Goal: Task Accomplishment & Management: Use online tool/utility

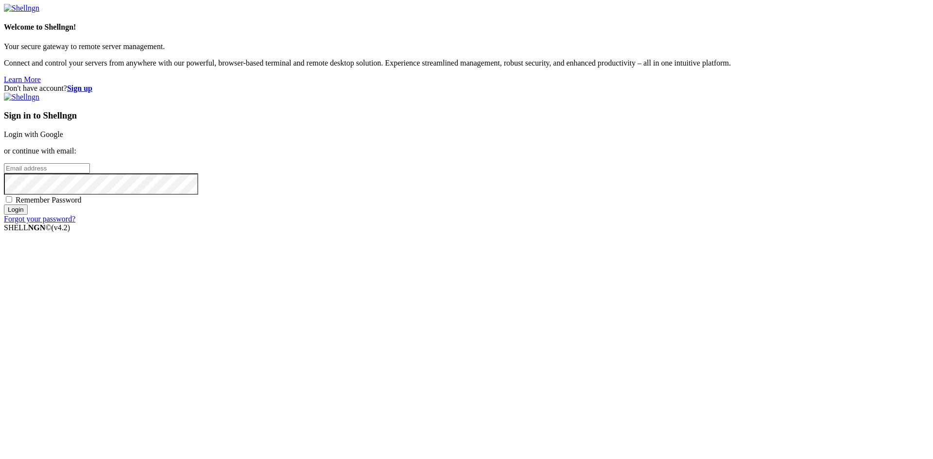
click at [63, 138] on link "Login with Google" at bounding box center [33, 134] width 59 height 8
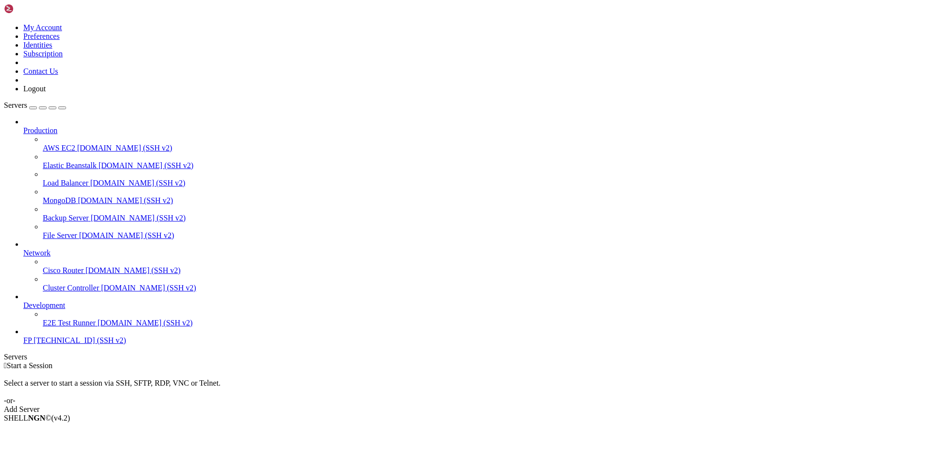
click at [50, 345] on span "[TECHNICAL_ID] (SSH v2)" at bounding box center [80, 340] width 92 height 8
click at [23, 345] on link "FP [TECHNICAL_ID] (SSH v2)" at bounding box center [476, 340] width 906 height 9
click at [23, 336] on icon at bounding box center [23, 336] width 0 height 0
click at [32, 345] on span "FP" at bounding box center [27, 340] width 8 height 8
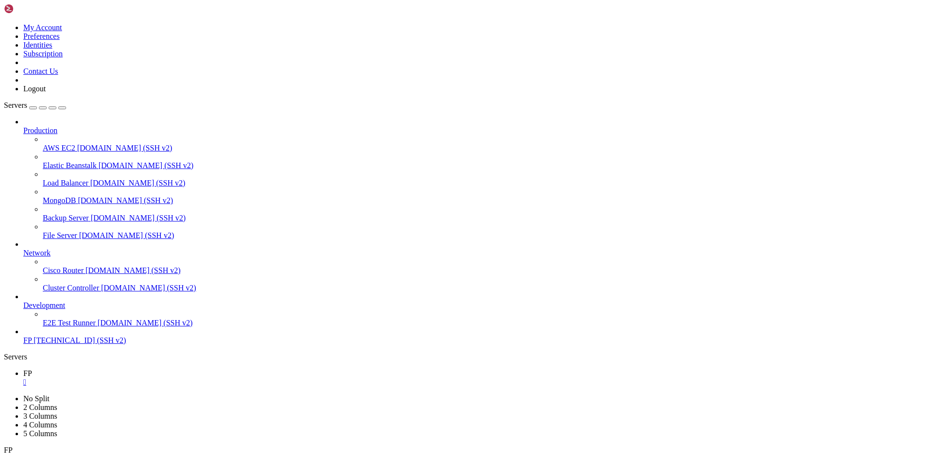
click at [32, 345] on span "FP" at bounding box center [27, 340] width 8 height 8
drag, startPoint x: 90, startPoint y: 782, endPoint x: 85, endPoint y: 790, distance: 9.0
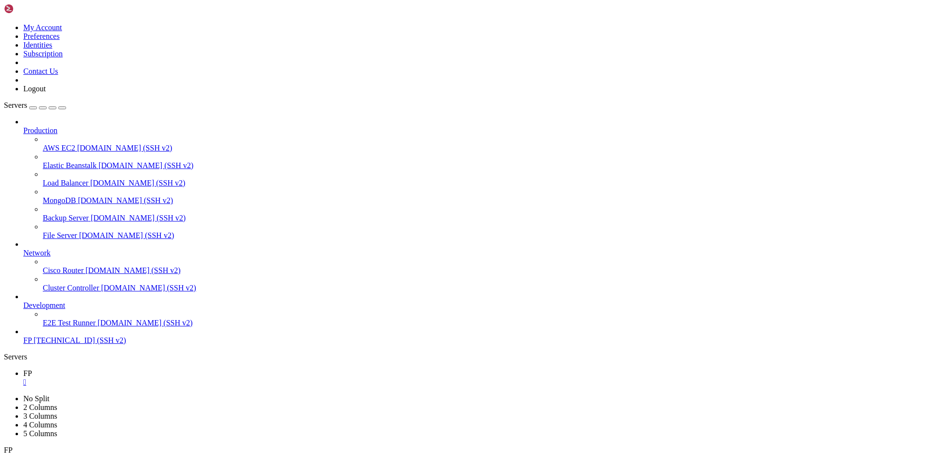
drag, startPoint x: 11, startPoint y: 590, endPoint x: 230, endPoint y: 582, distance: 219.3
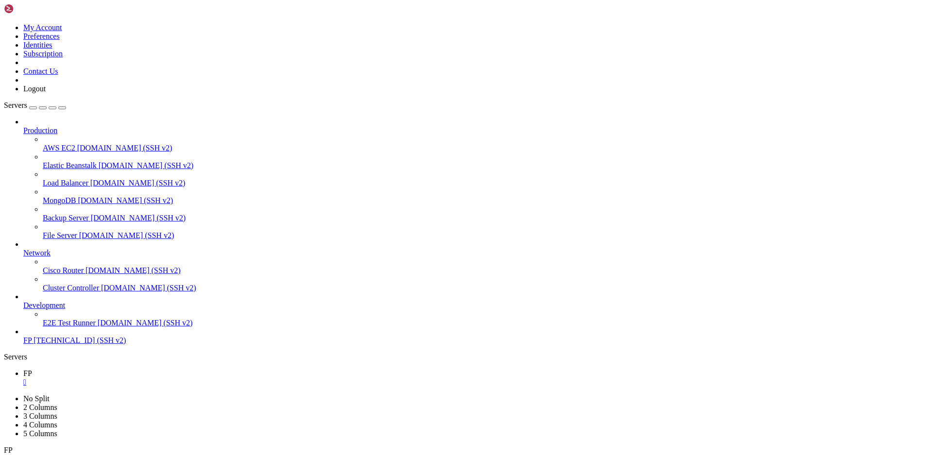
drag, startPoint x: 192, startPoint y: 592, endPoint x: 12, endPoint y: 594, distance: 180.8
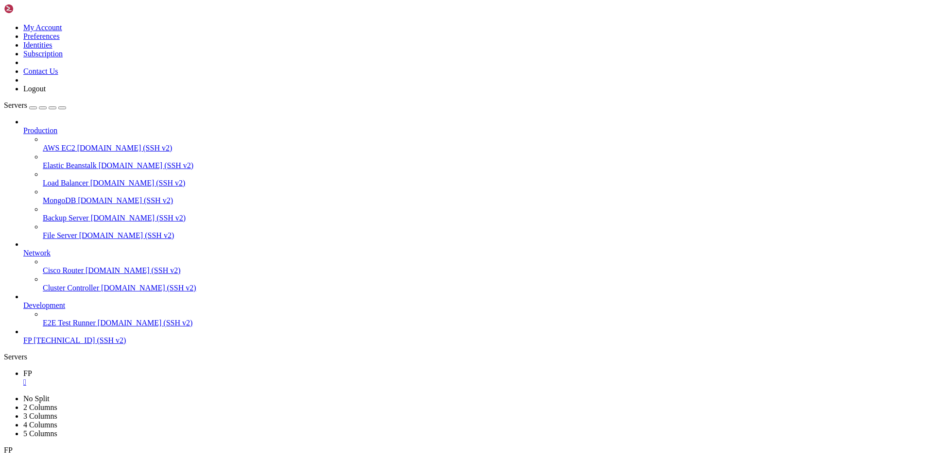
scroll to position [50, 0]
